Goal: Transaction & Acquisition: Subscribe to service/newsletter

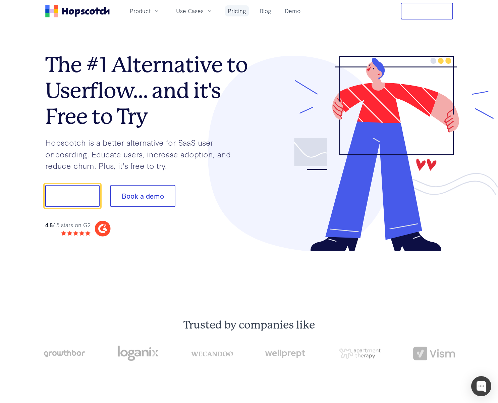
click at [237, 11] on link "Pricing" at bounding box center [237, 10] width 24 height 11
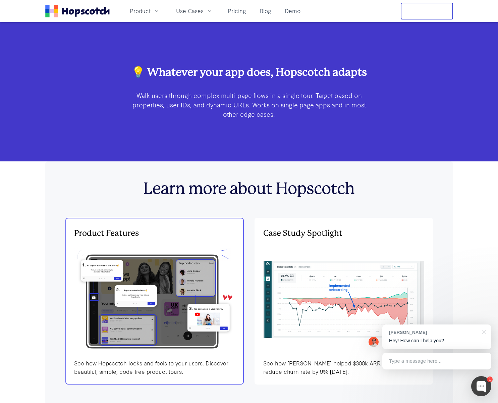
scroll to position [1876, 0]
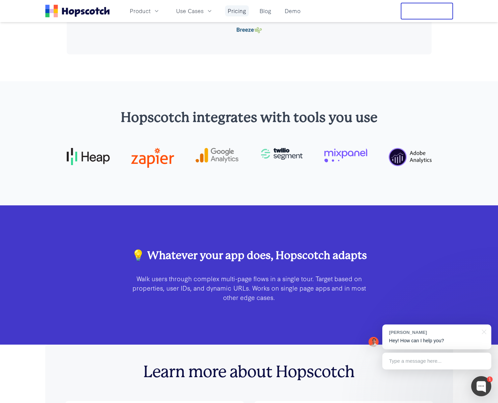
click at [229, 12] on link "Pricing" at bounding box center [237, 10] width 24 height 11
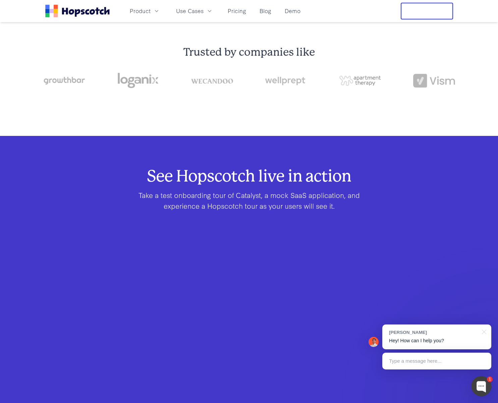
scroll to position [0, 0]
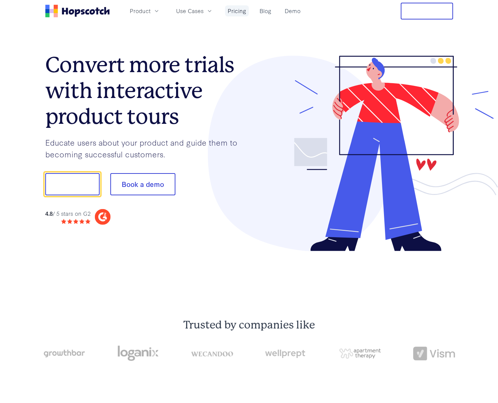
click at [238, 10] on link "Pricing" at bounding box center [237, 10] width 24 height 11
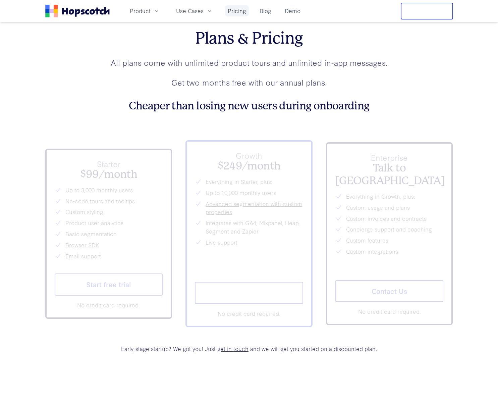
scroll to position [2469, 0]
